Goal: Task Accomplishment & Management: Manage account settings

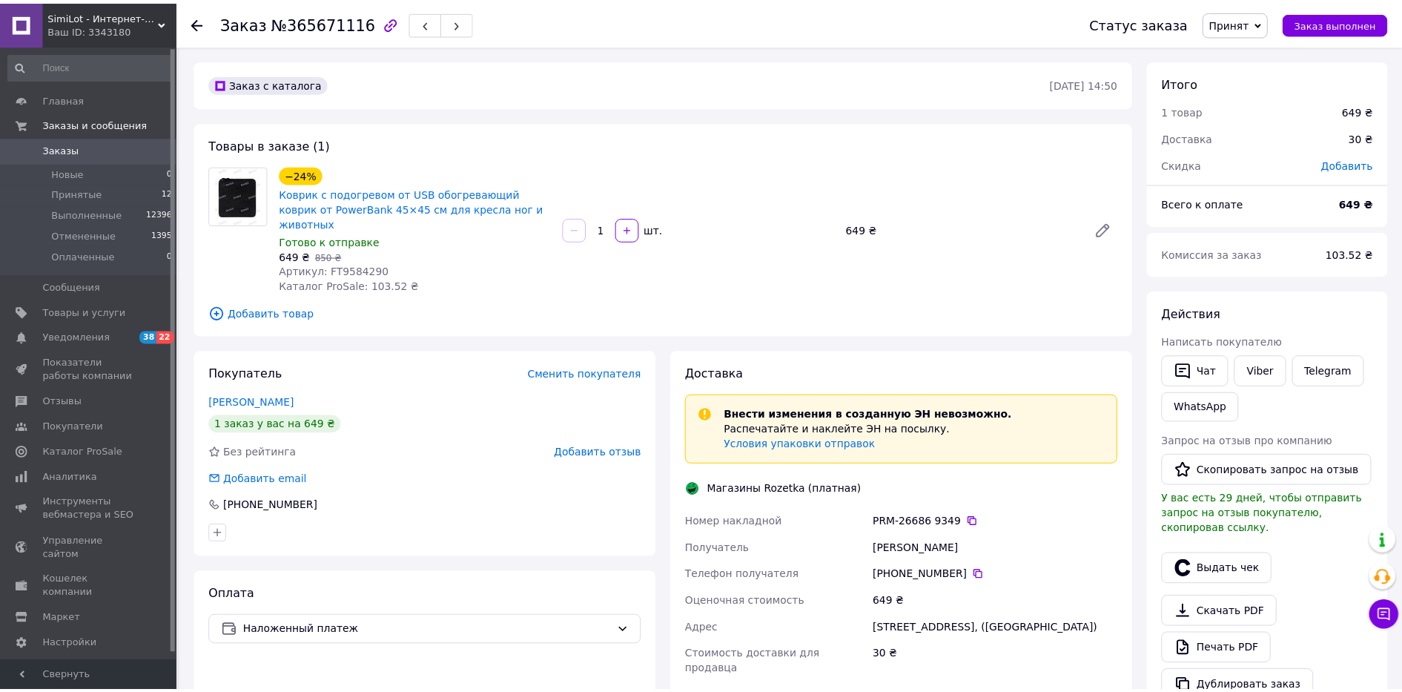
scroll to position [363, 0]
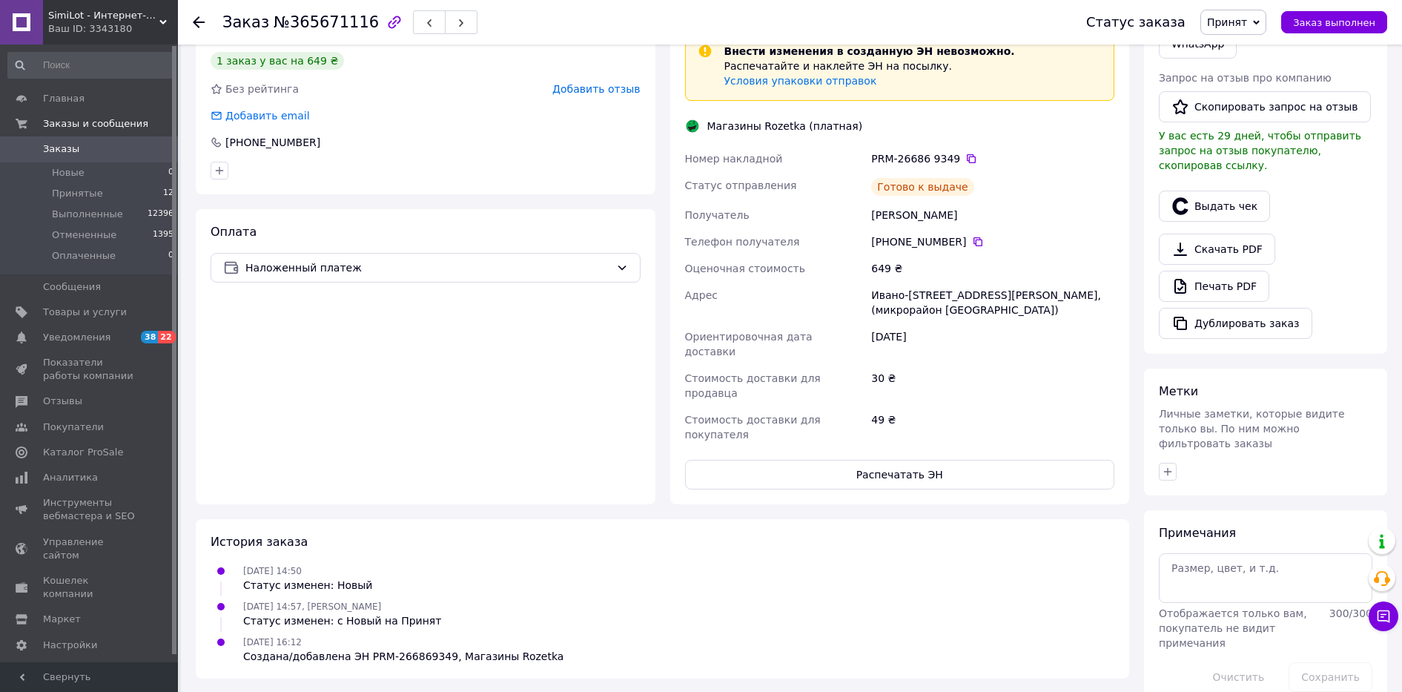
click at [68, 151] on span "Заказы" at bounding box center [61, 148] width 36 height 13
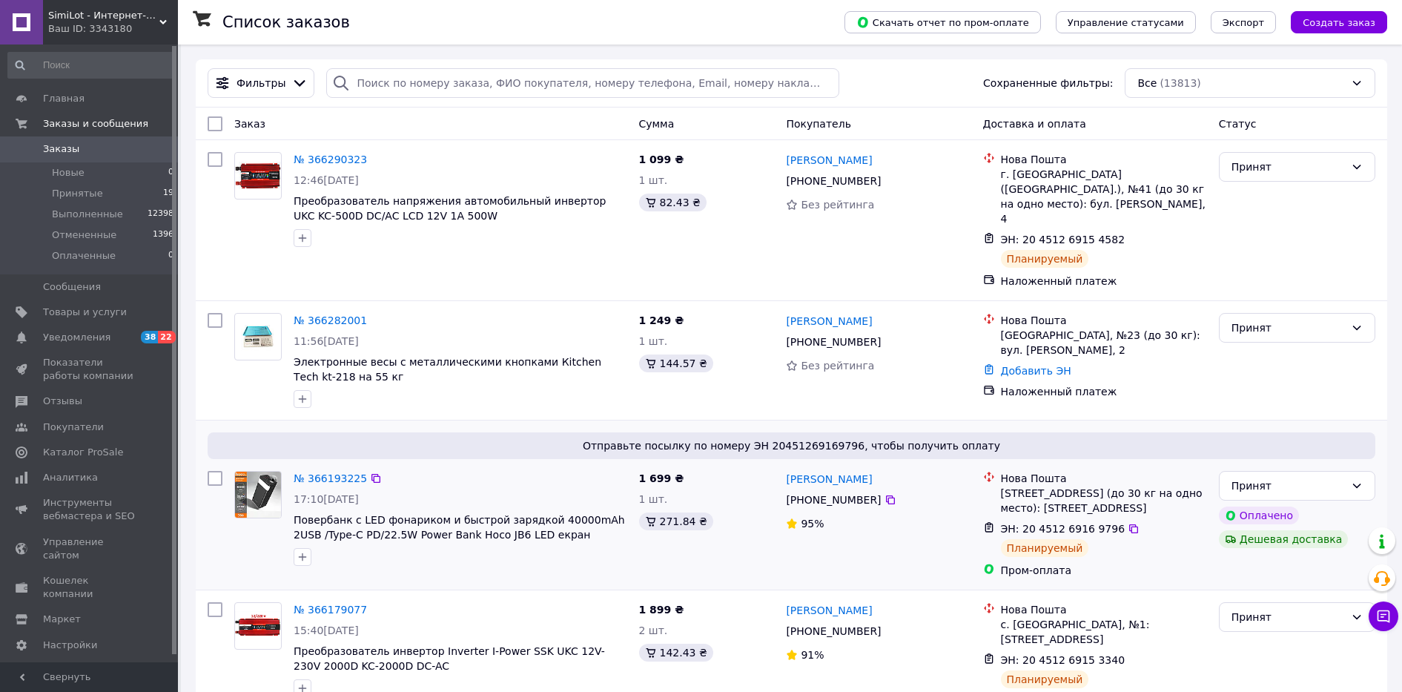
scroll to position [278, 0]
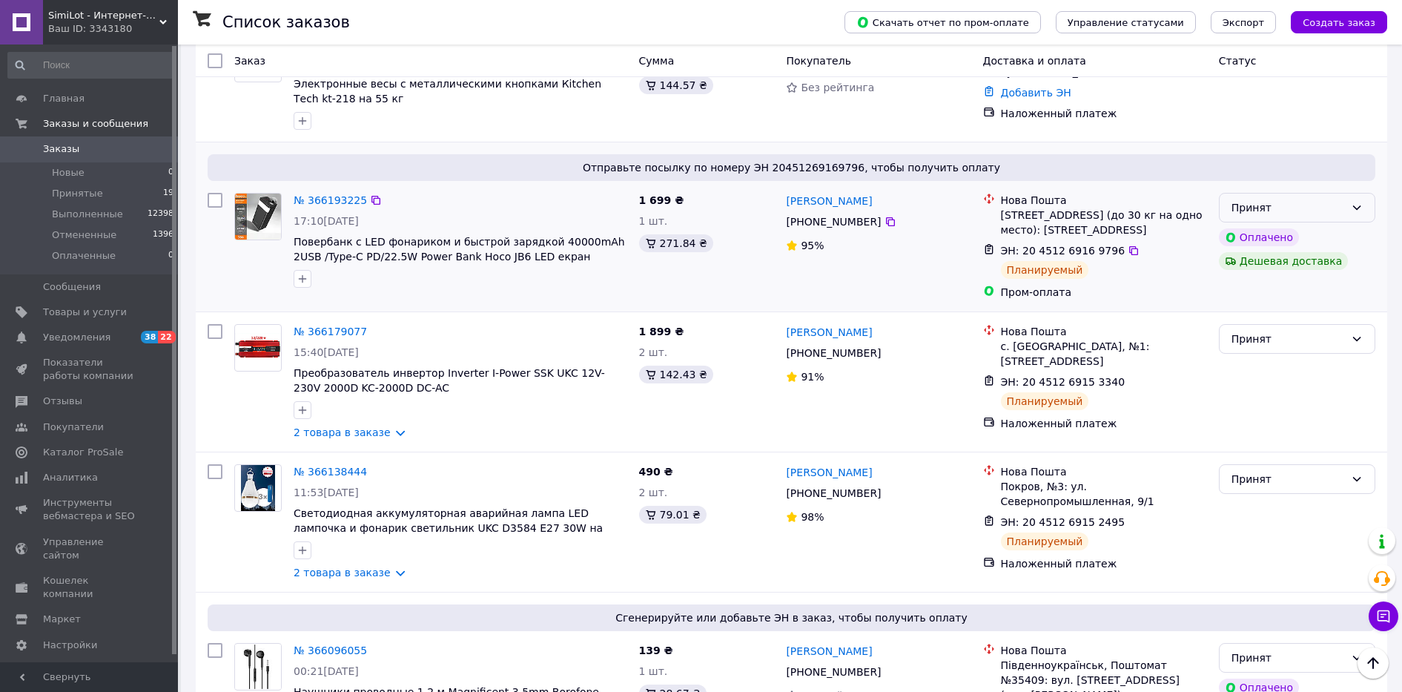
click at [1328, 199] on div "Принят" at bounding box center [1287, 207] width 113 height 16
click at [334, 194] on link "№ 366193225" at bounding box center [330, 200] width 73 height 12
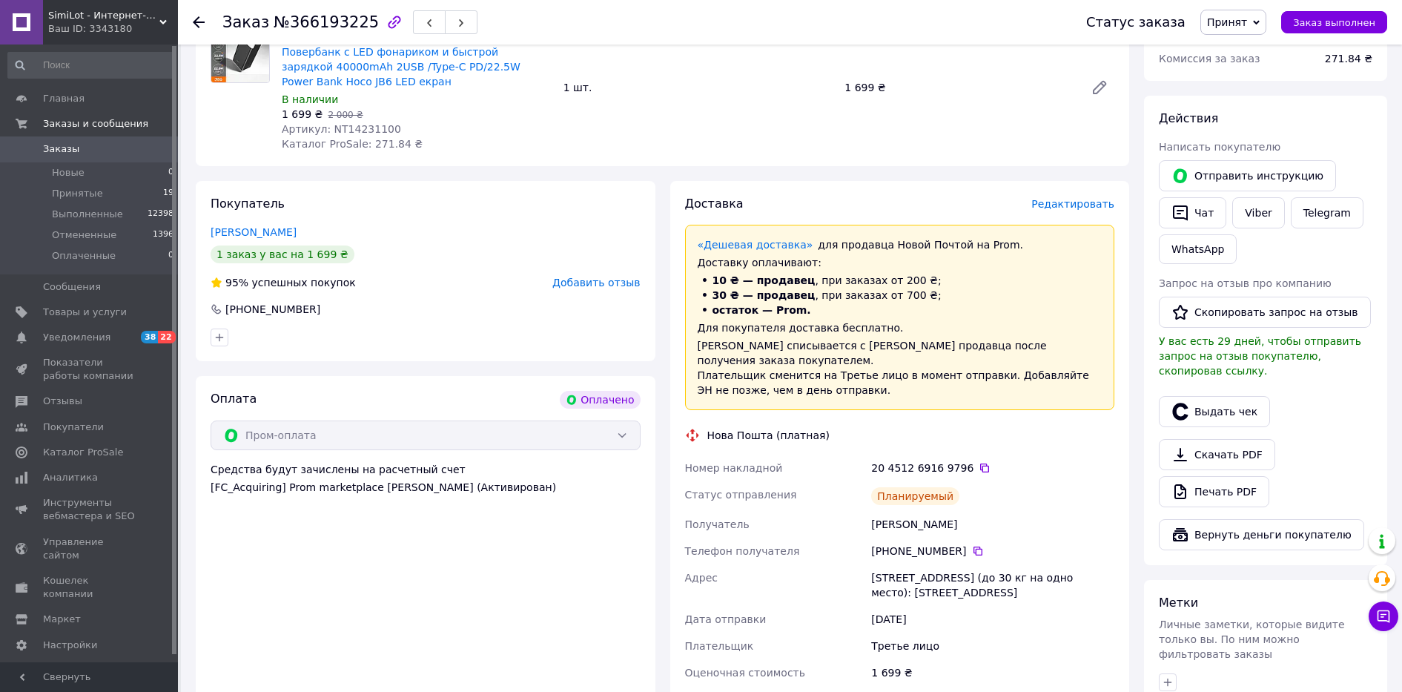
scroll to position [371, 0]
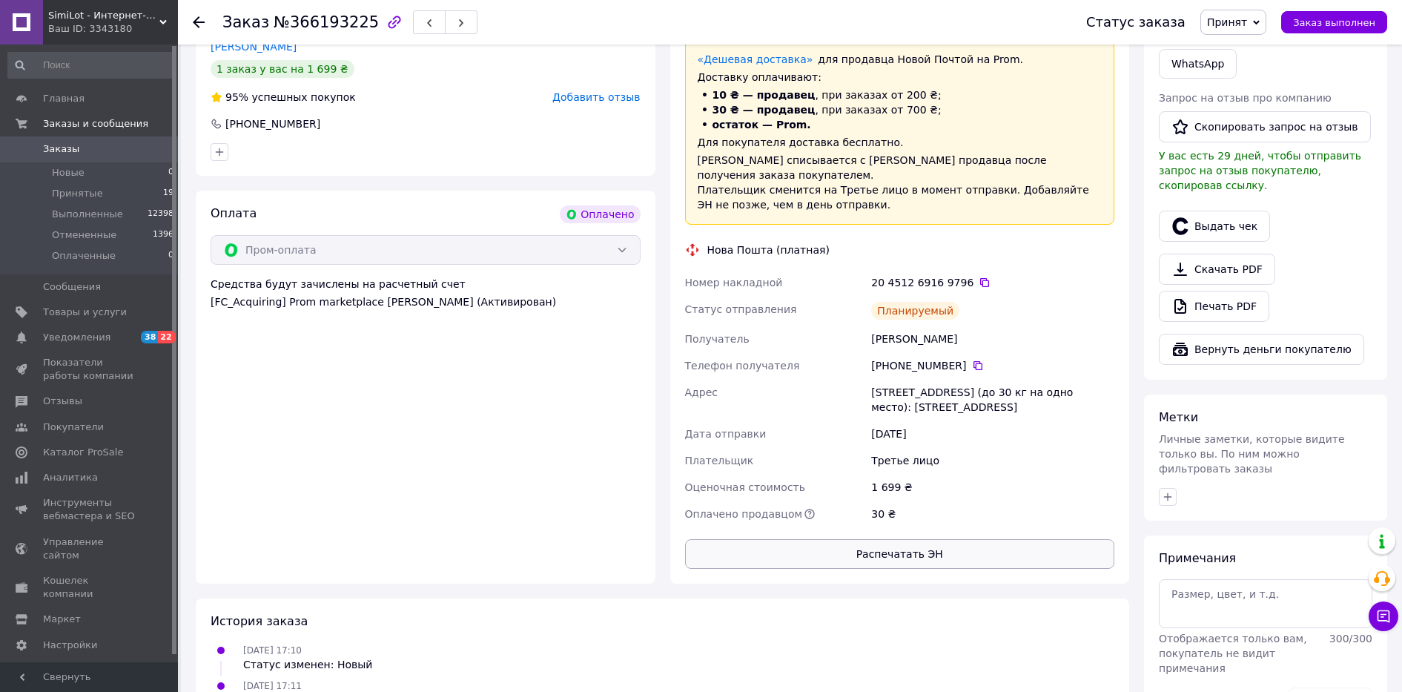
click at [896, 539] on button "Распечатать ЭН" at bounding box center [900, 554] width 430 height 30
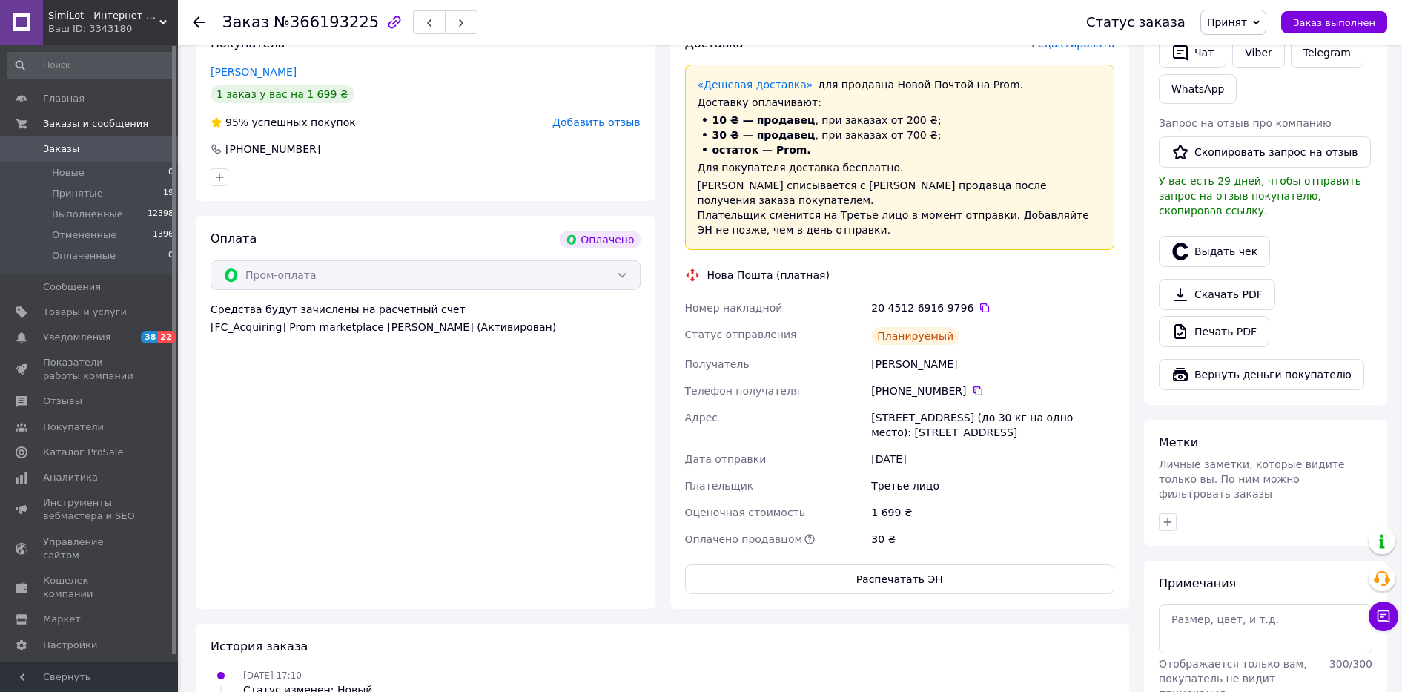
scroll to position [543, 0]
